Goal: Transaction & Acquisition: Purchase product/service

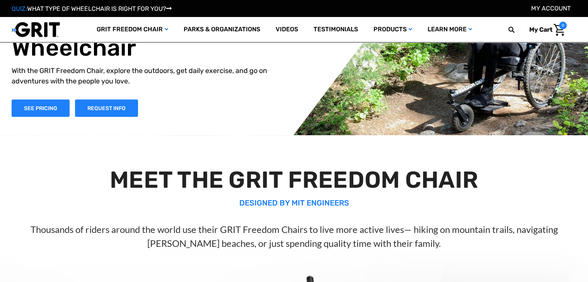
scroll to position [51, 0]
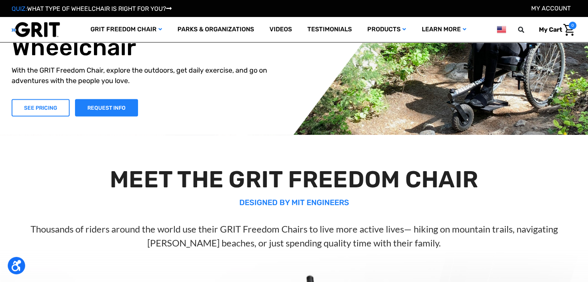
click at [58, 102] on link "SEE PRICING" at bounding box center [41, 107] width 58 height 17
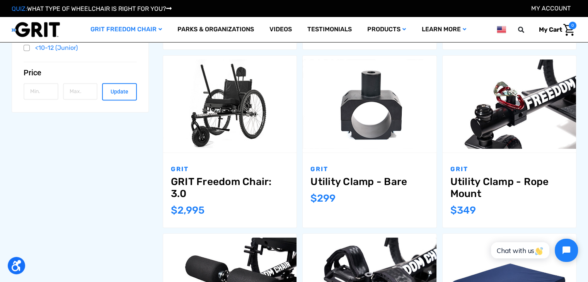
scroll to position [301, 0]
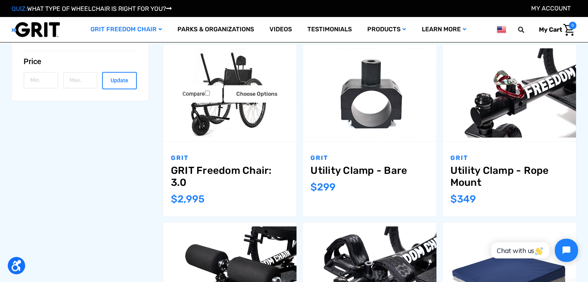
click at [212, 172] on link "GRIT Freedom Chair: 3.0" at bounding box center [230, 177] width 118 height 24
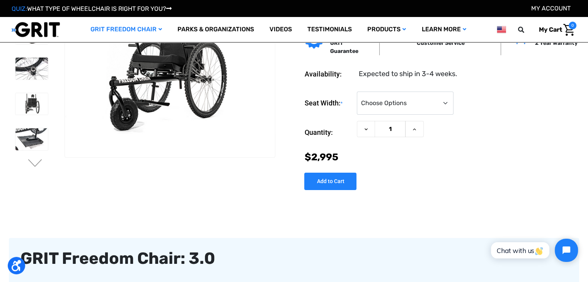
scroll to position [54, 0]
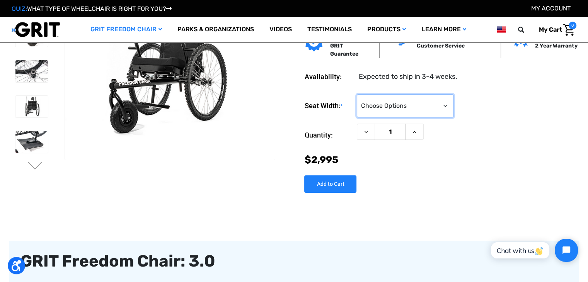
click at [387, 106] on select "Choose Options 16" 18" 20"" at bounding box center [405, 105] width 97 height 23
select select "325"
click at [357, 94] on select "Choose Options 16" 18" 20"" at bounding box center [405, 105] width 97 height 23
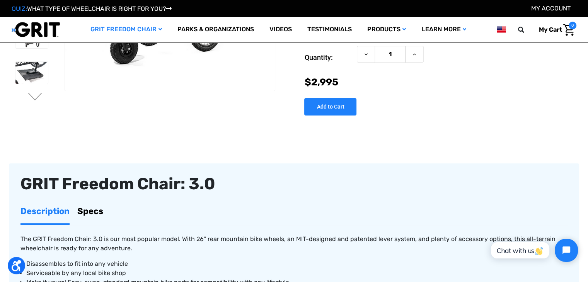
scroll to position [0, 0]
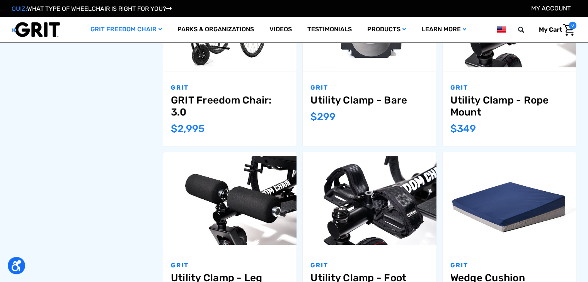
scroll to position [301, 0]
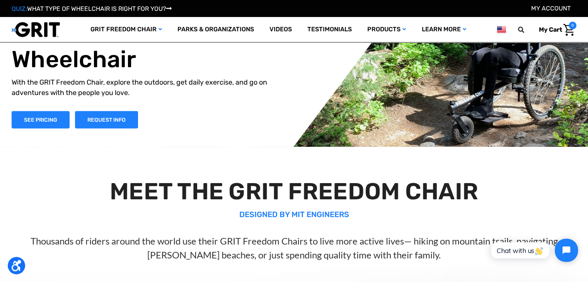
click at [116, 97] on p "With the GRIT Freedom Chair, explore the outdoors, get daily exercise, and go o…" at bounding box center [148, 87] width 273 height 21
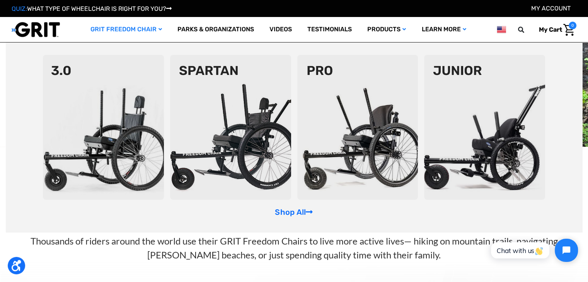
click at [133, 79] on img at bounding box center [103, 127] width 121 height 145
